Goal: Transaction & Acquisition: Purchase product/service

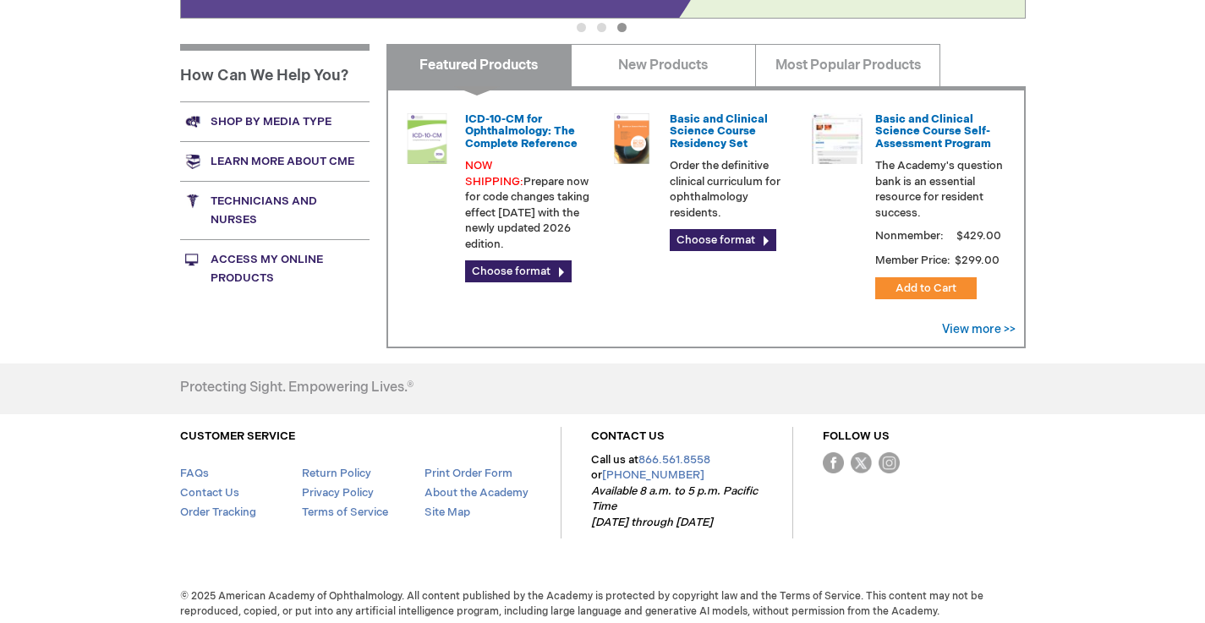
scroll to position [639, 0]
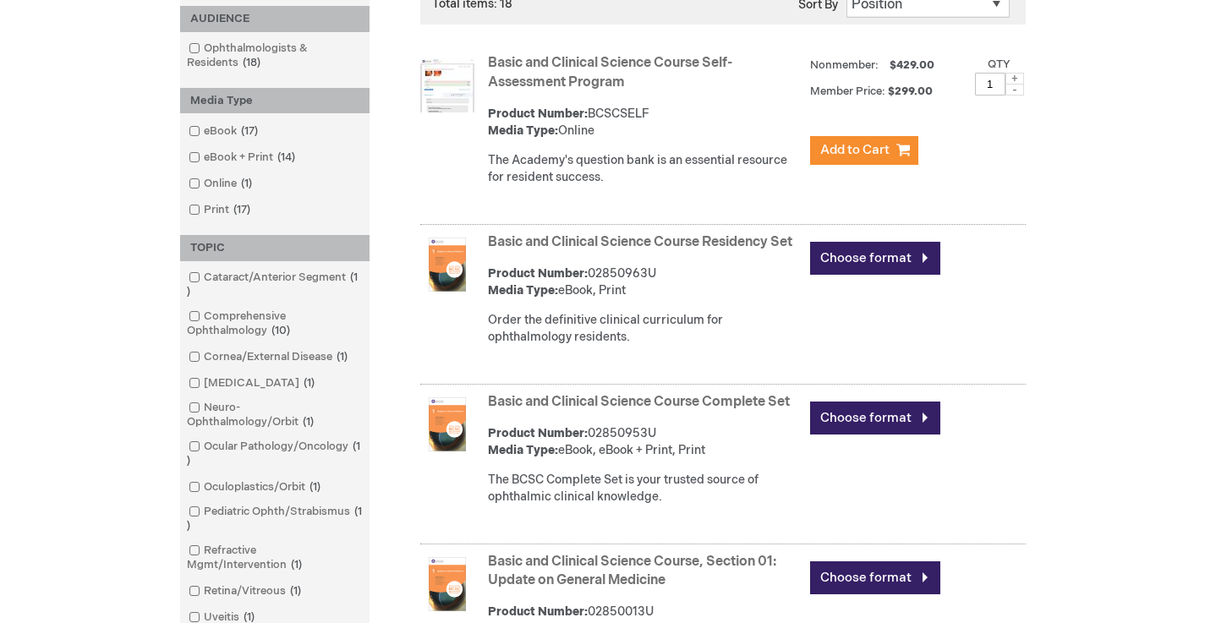
scroll to position [365, 0]
click at [563, 240] on link "Basic and Clinical Science Course Residency Set" at bounding box center [640, 241] width 305 height 16
click at [788, 409] on link "Basic and Clinical Science Course Complete Set" at bounding box center [639, 401] width 302 height 16
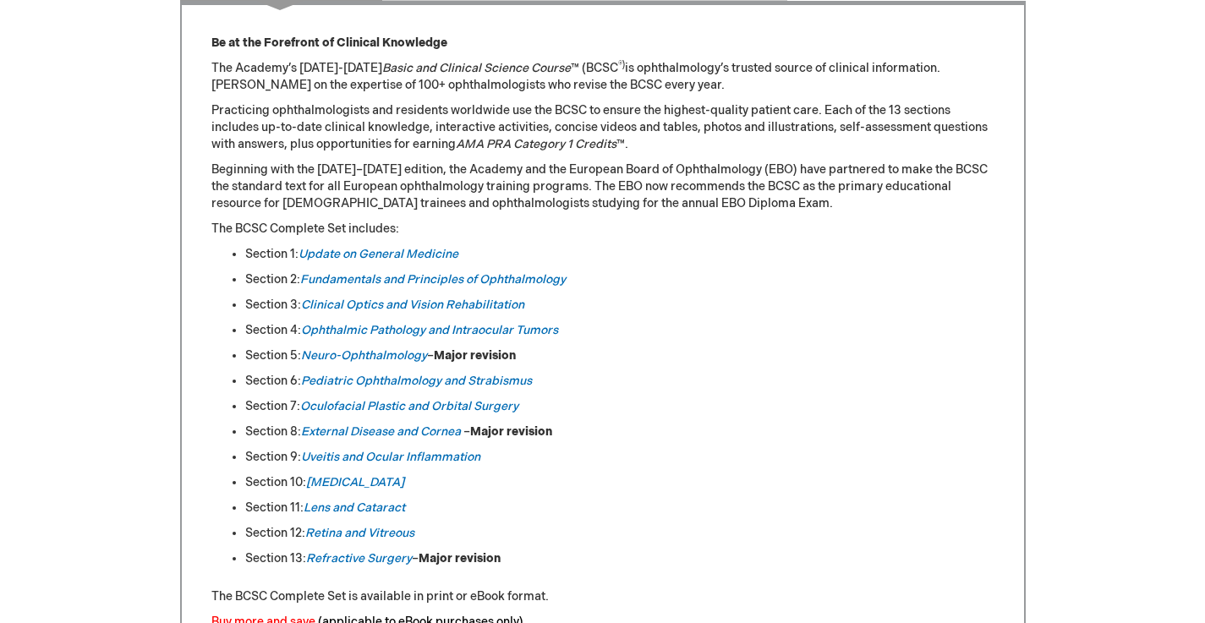
scroll to position [769, 0]
